Goal: Navigation & Orientation: Find specific page/section

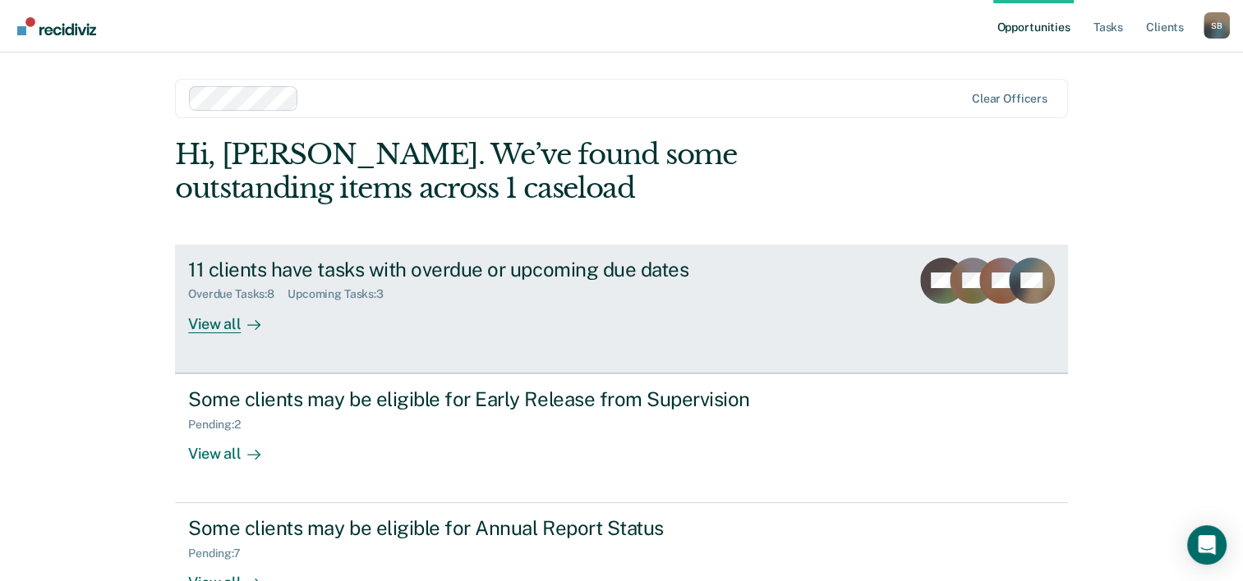
click at [205, 325] on div "View all" at bounding box center [234, 317] width 92 height 32
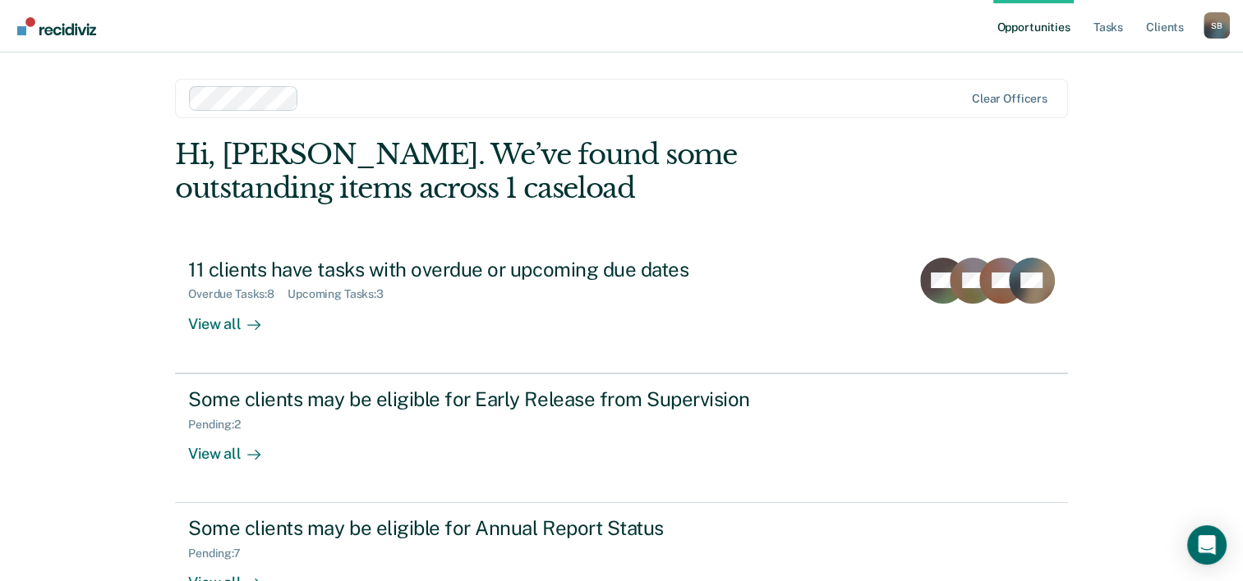
scroll to position [82, 0]
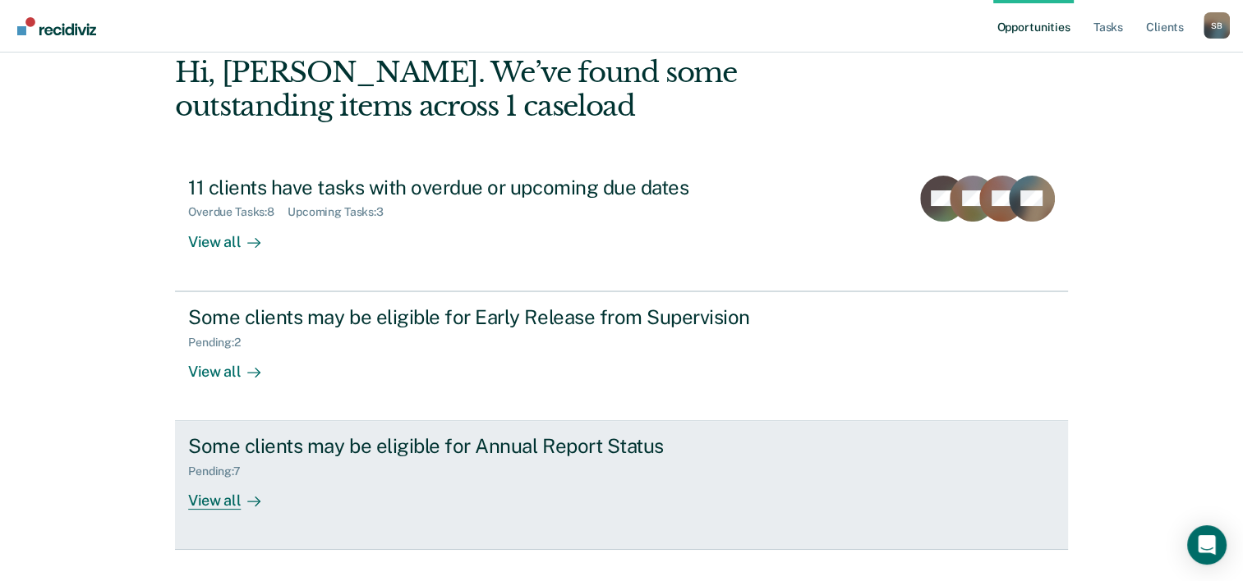
click at [214, 502] on div "View all" at bounding box center [234, 495] width 92 height 32
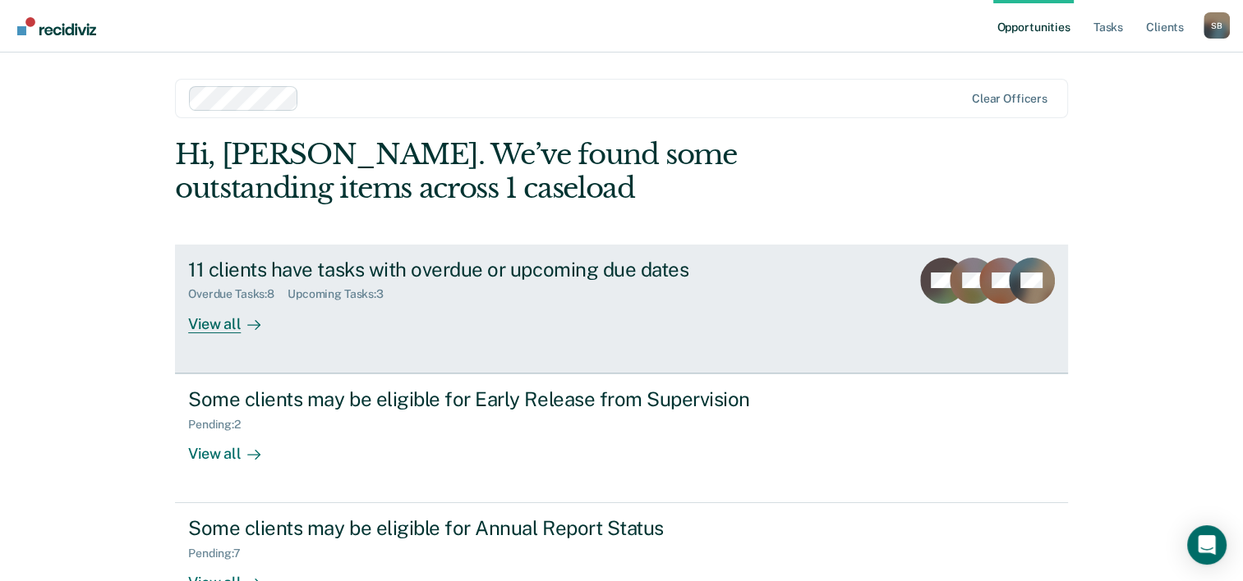
click at [204, 327] on div "View all" at bounding box center [234, 317] width 92 height 32
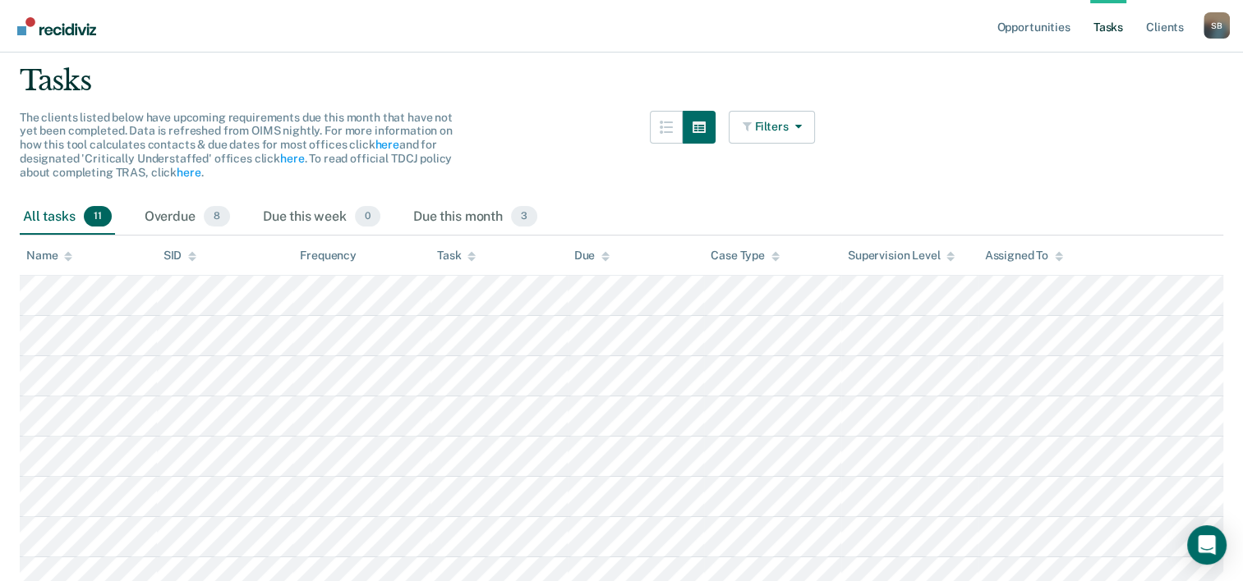
scroll to position [164, 0]
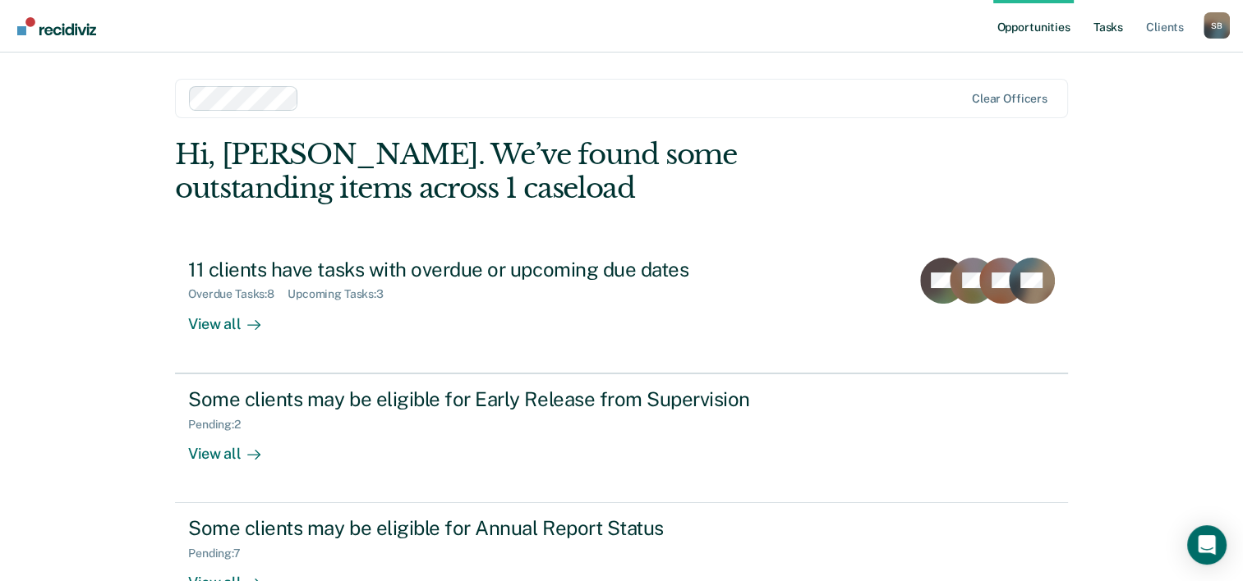
click at [1107, 26] on link "Tasks" at bounding box center [1108, 26] width 36 height 53
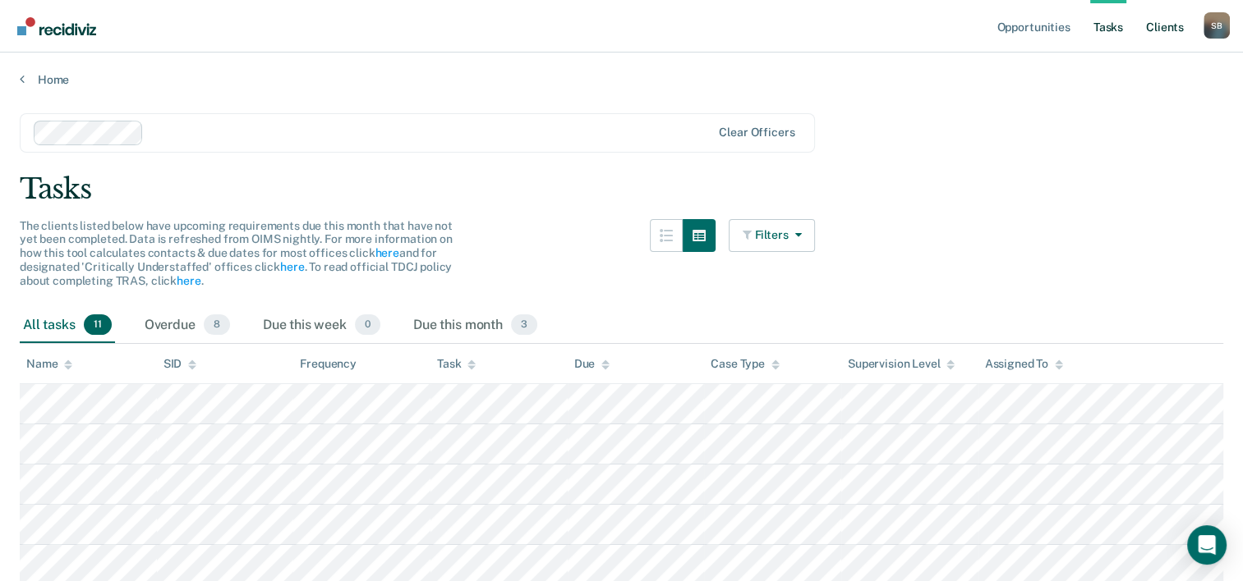
click at [1159, 26] on link "Client s" at bounding box center [1164, 26] width 44 height 53
